Goal: Task Accomplishment & Management: Manage account settings

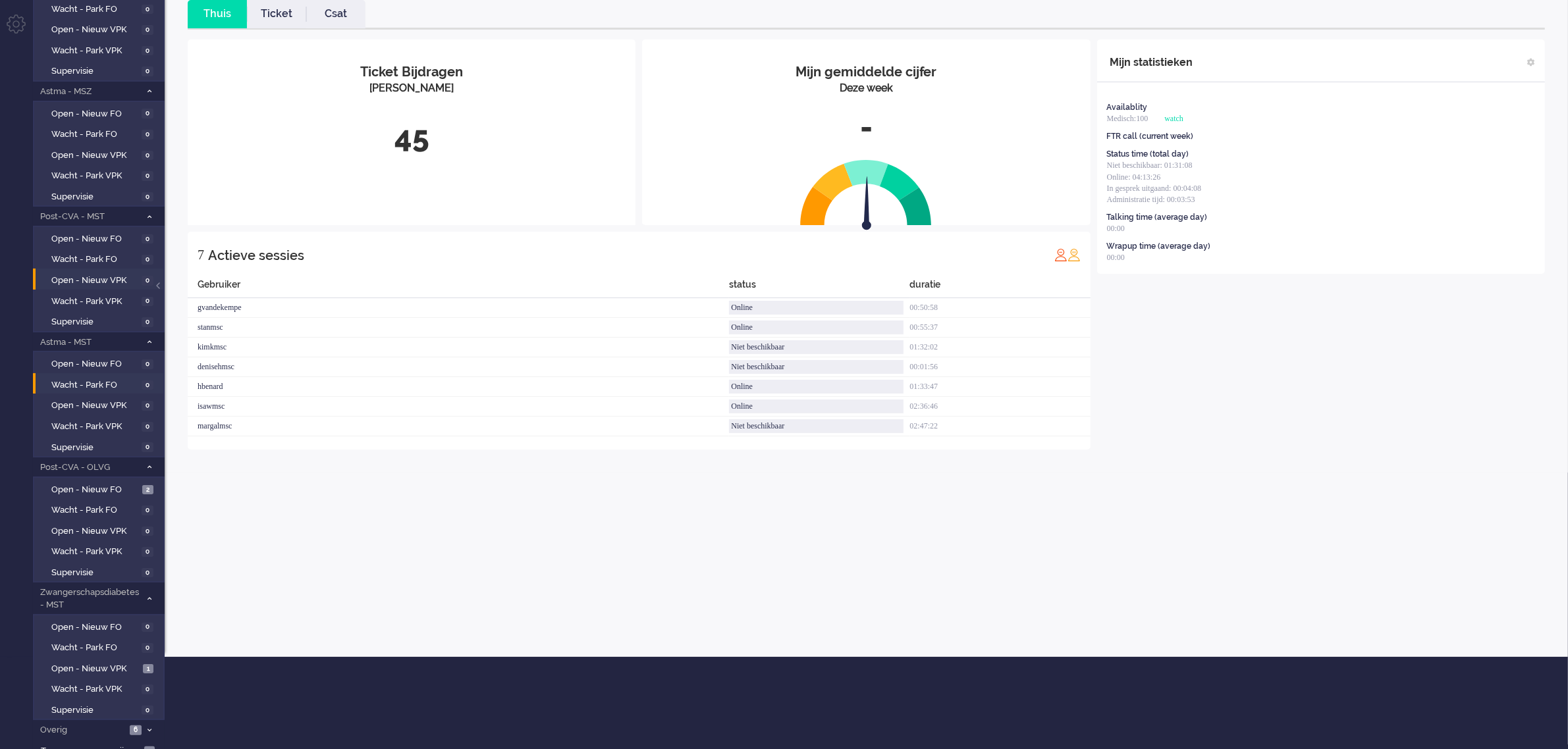
scroll to position [96, 0]
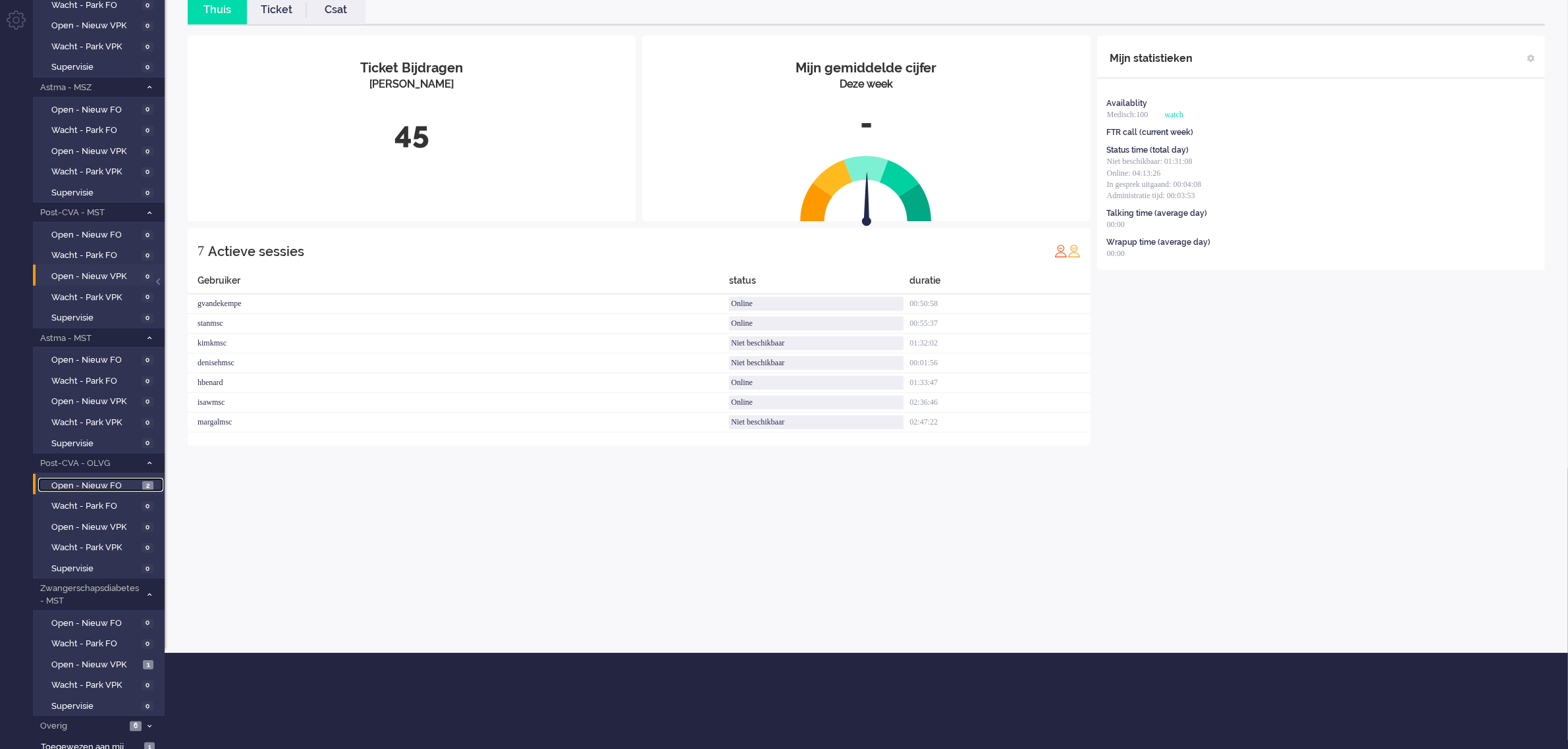
click at [106, 480] on span "Open - Nieuw FO" at bounding box center [95, 486] width 88 height 13
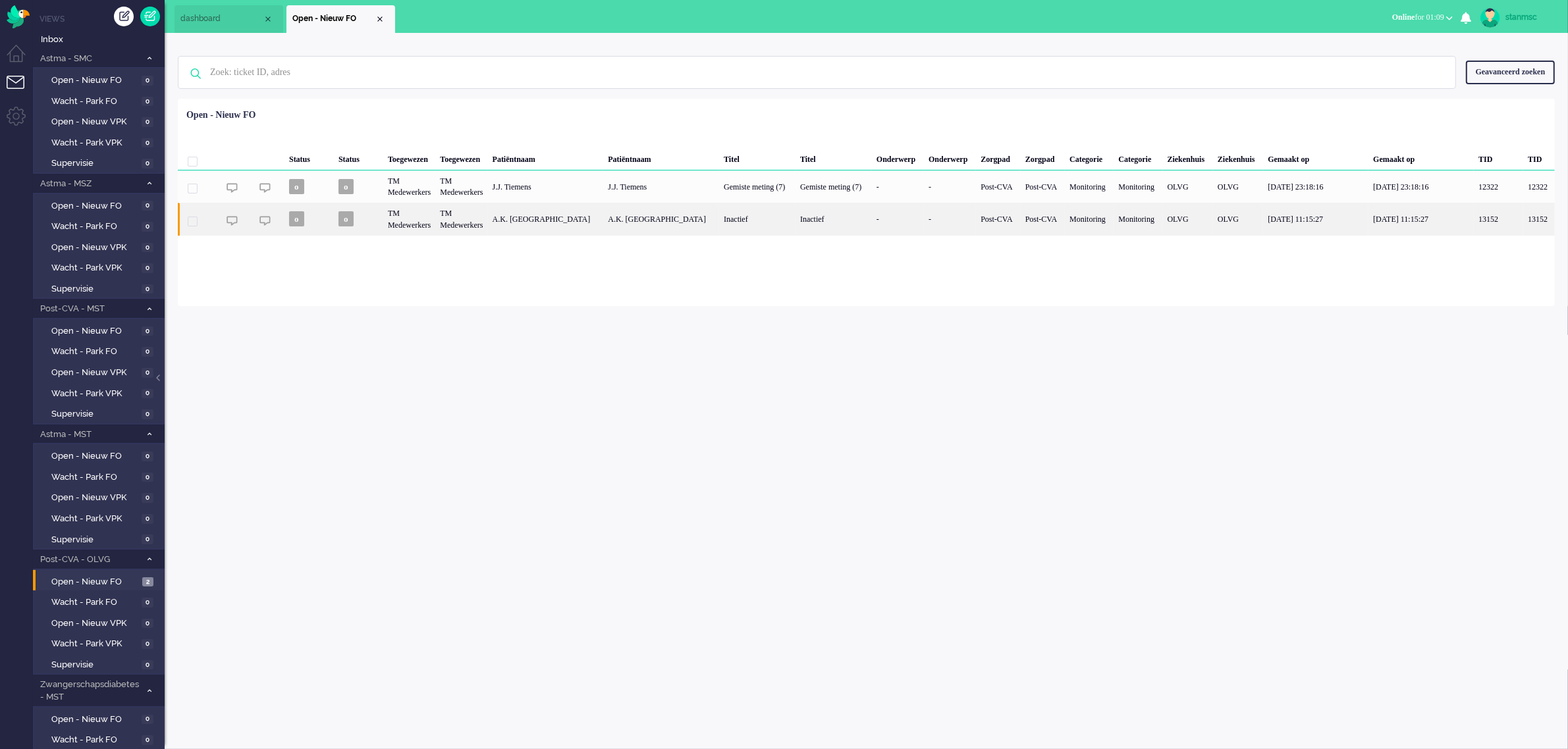
click at [487, 215] on div "TM Medewerkers" at bounding box center [461, 219] width 52 height 32
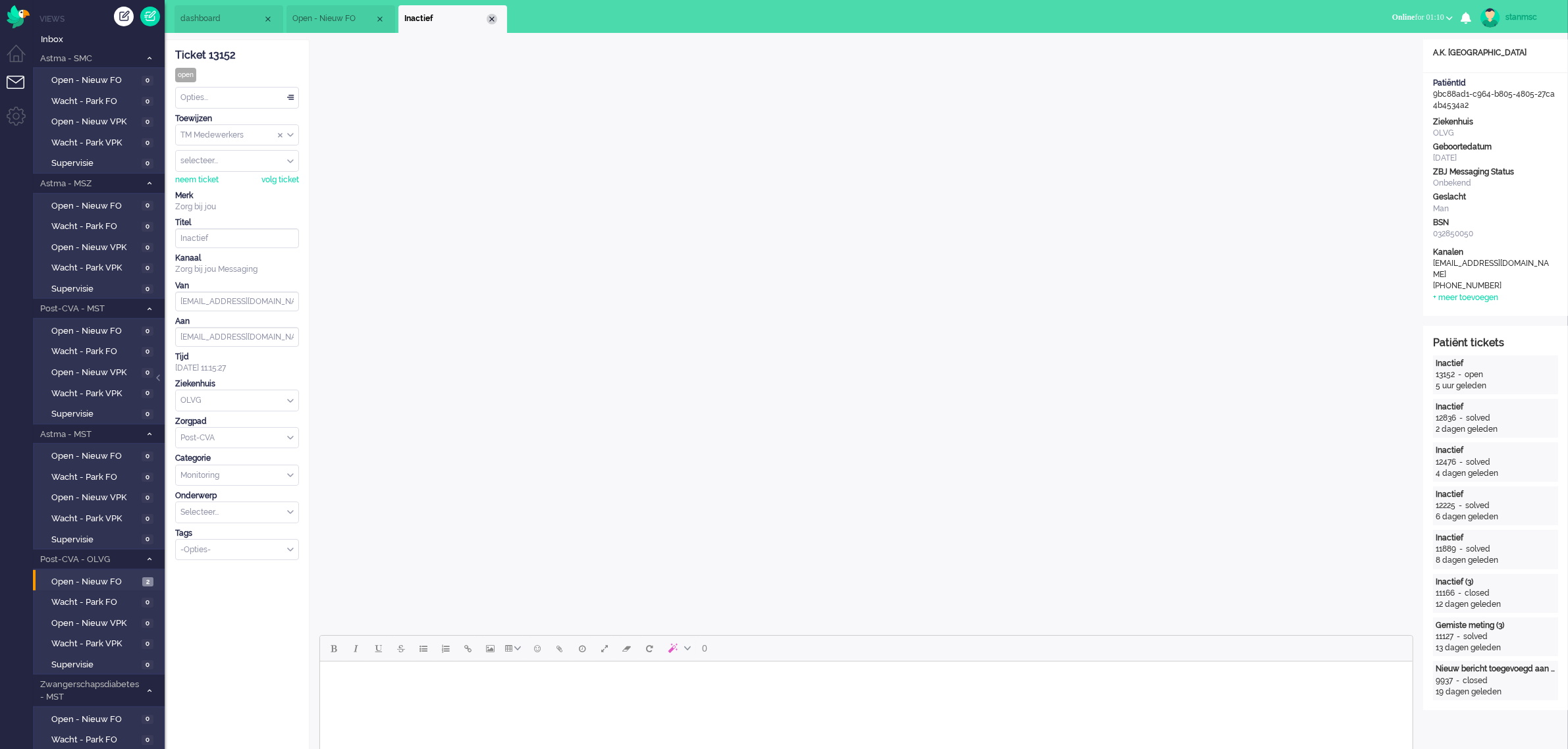
click at [489, 18] on div "Close tab" at bounding box center [492, 19] width 10 height 10
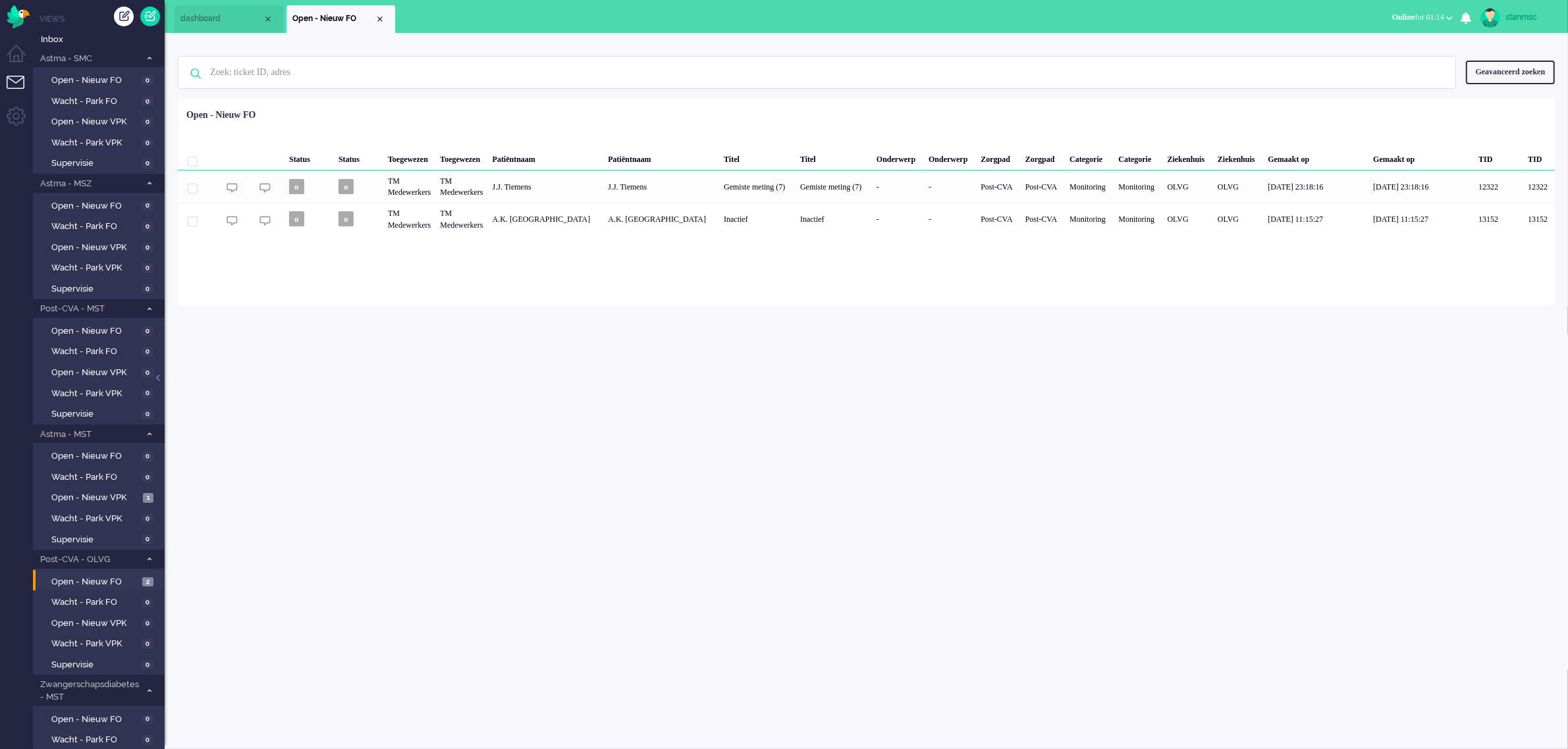
click at [1422, 19] on span "Online for 01:14" at bounding box center [1418, 17] width 52 height 9
click at [1380, 36] on ul "Niet beschikbaar Online Outbound pending" at bounding box center [1391, 58] width 125 height 52
click at [1413, 13] on span "Online for 01:14" at bounding box center [1418, 17] width 52 height 9
click at [1395, 45] on label "Niet beschikbaar" at bounding box center [1397, 45] width 104 height 11
click at [109, 496] on span "Open - Nieuw VPK" at bounding box center [95, 498] width 88 height 13
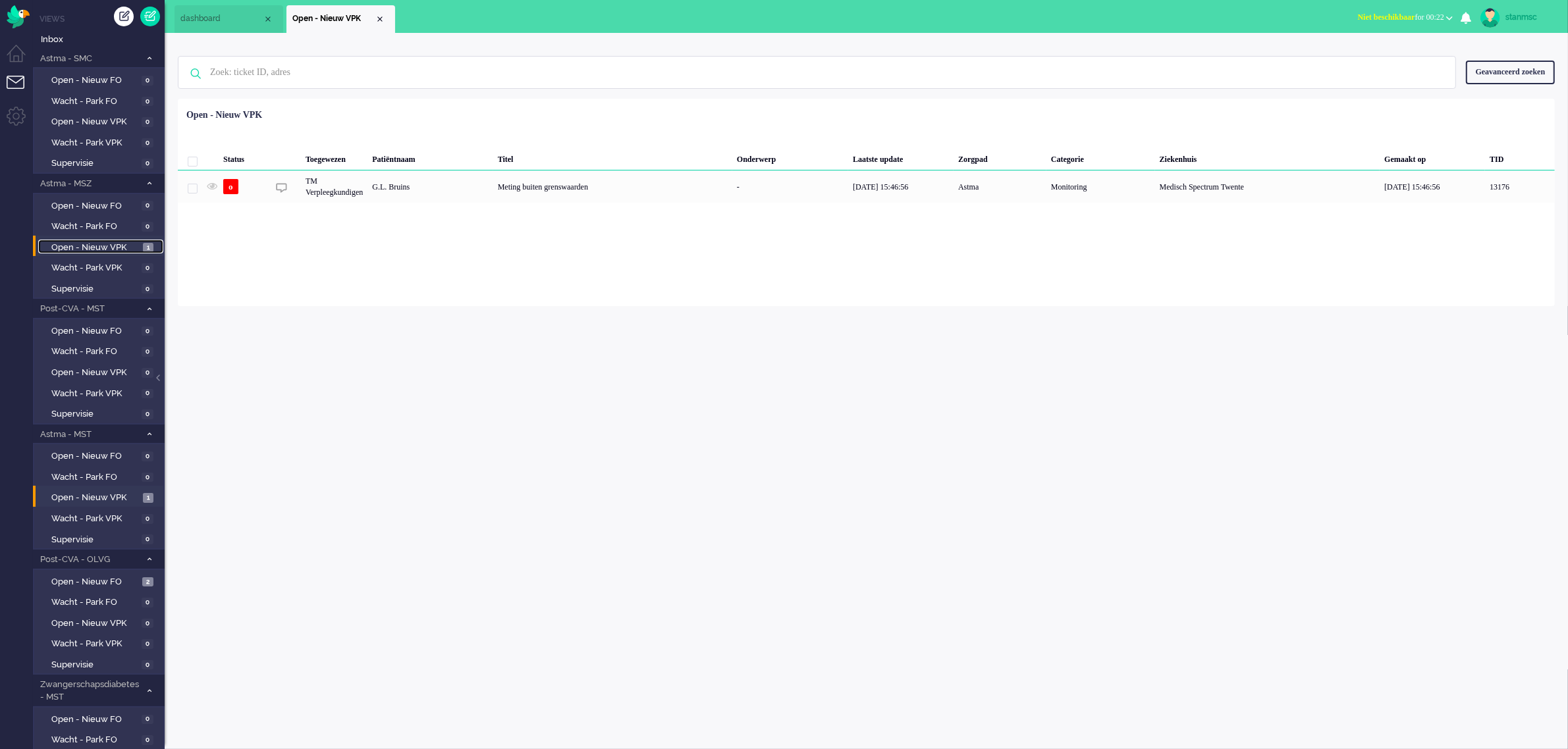
click at [88, 244] on span "Open - Nieuw VPK" at bounding box center [95, 248] width 88 height 13
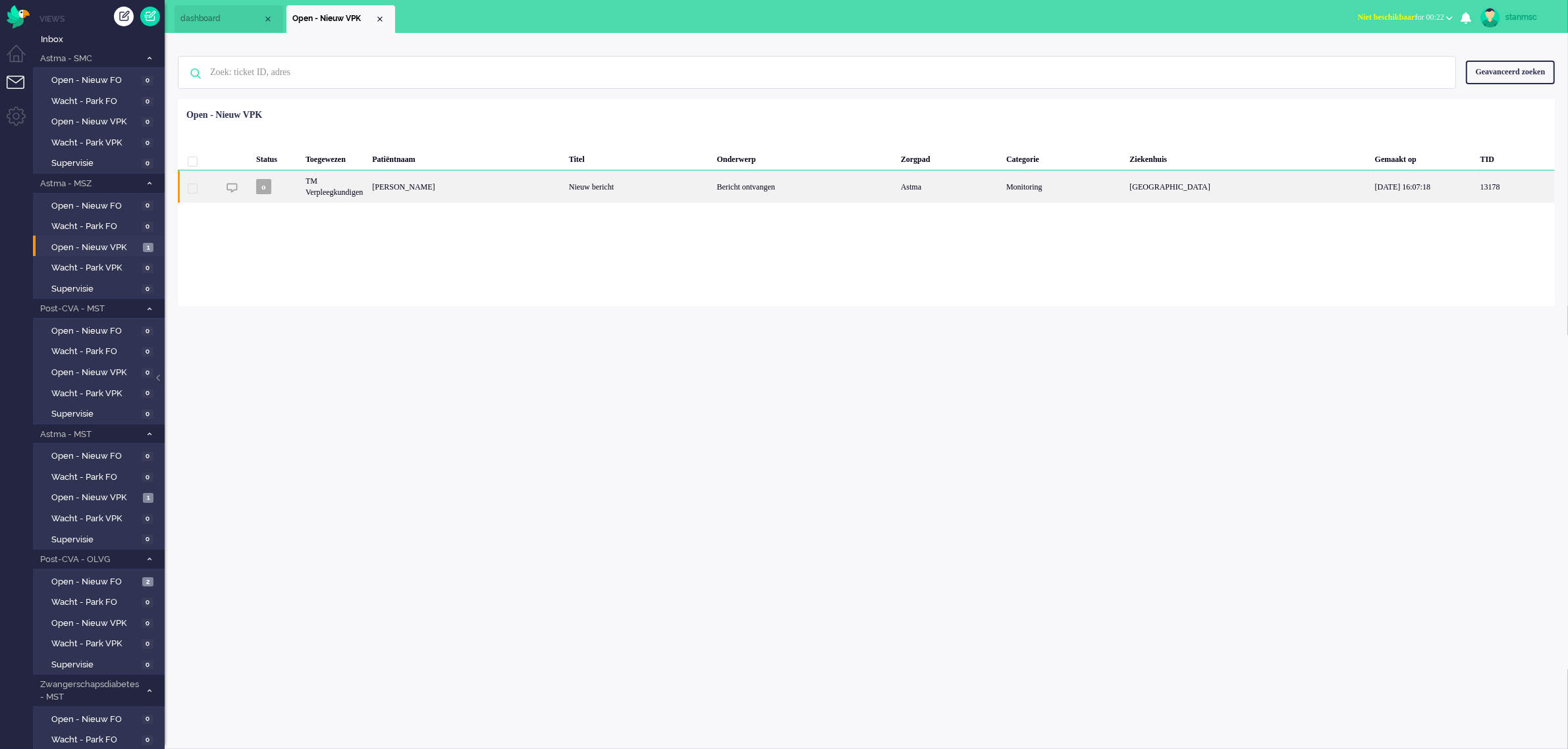
click at [534, 188] on div "[PERSON_NAME]" at bounding box center [466, 187] width 197 height 32
